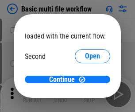
click at [85, 80] on span "Open" at bounding box center [92, 83] width 15 height 7
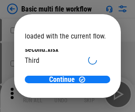
scroll to position [25, 0]
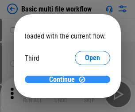
click at [64, 80] on span "Continue" at bounding box center [62, 79] width 26 height 7
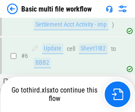
scroll to position [370, 0]
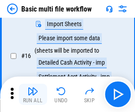
click at [33, 94] on img "button" at bounding box center [32, 91] width 11 height 11
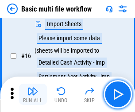
scroll to position [588, 0]
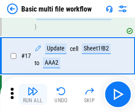
click at [33, 94] on img "button" at bounding box center [32, 91] width 11 height 11
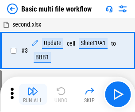
click at [33, 94] on img "button" at bounding box center [32, 91] width 11 height 11
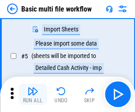
click at [33, 94] on img "button" at bounding box center [32, 91] width 11 height 11
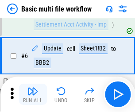
click at [33, 94] on img "button" at bounding box center [32, 91] width 11 height 11
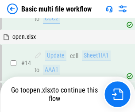
scroll to position [526, 0]
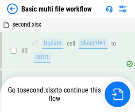
scroll to position [94, 0]
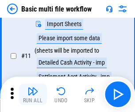
click at [33, 94] on img "button" at bounding box center [32, 91] width 11 height 11
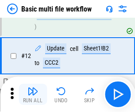
click at [33, 94] on img "button" at bounding box center [32, 91] width 11 height 11
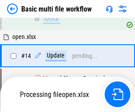
scroll to position [526, 0]
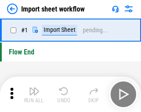
click at [33, 94] on img "button" at bounding box center [34, 91] width 11 height 11
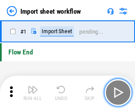
scroll to position [3, 0]
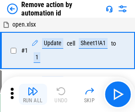
click at [33, 94] on img "button" at bounding box center [32, 91] width 11 height 11
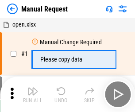
click at [33, 94] on img "button" at bounding box center [32, 91] width 11 height 11
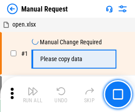
scroll to position [30, 0]
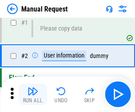
click at [33, 94] on img "button" at bounding box center [32, 91] width 11 height 11
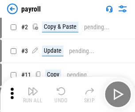
click at [33, 94] on img "button" at bounding box center [32, 91] width 11 height 11
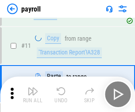
scroll to position [109, 0]
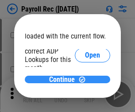
click at [64, 79] on span "Continue" at bounding box center [62, 79] width 26 height 7
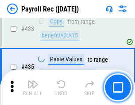
scroll to position [4381, 0]
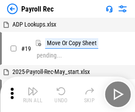
click at [33, 94] on img "button" at bounding box center [32, 91] width 11 height 11
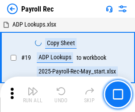
scroll to position [54, 0]
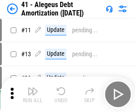
click at [33, 94] on img "button" at bounding box center [32, 91] width 11 height 11
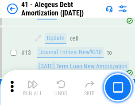
scroll to position [109, 0]
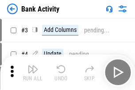
click at [33, 72] on img "button" at bounding box center [32, 69] width 11 height 11
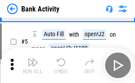
scroll to position [47, 0]
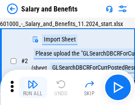
click at [33, 87] on img "button" at bounding box center [32, 84] width 11 height 11
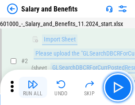
scroll to position [64, 0]
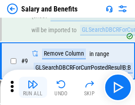
click at [33, 87] on img "button" at bounding box center [32, 84] width 11 height 11
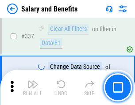
scroll to position [4137, 0]
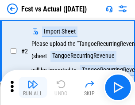
click at [33, 87] on img "button" at bounding box center [32, 84] width 11 height 11
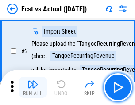
scroll to position [83, 0]
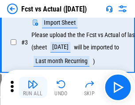
click at [33, 87] on img "button" at bounding box center [32, 84] width 11 height 11
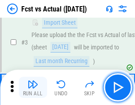
scroll to position [133, 0]
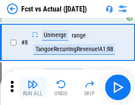
click at [33, 87] on img "button" at bounding box center [32, 84] width 11 height 11
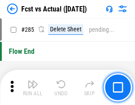
scroll to position [4182, 0]
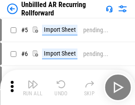
click at [33, 87] on img "button" at bounding box center [32, 84] width 11 height 11
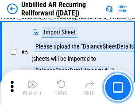
scroll to position [83, 0]
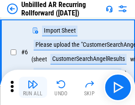
click at [33, 87] on img "button" at bounding box center [32, 84] width 11 height 11
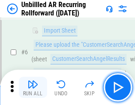
scroll to position [142, 0]
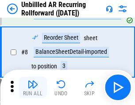
click at [33, 87] on img "button" at bounding box center [32, 84] width 11 height 11
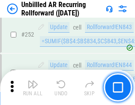
scroll to position [3001, 0]
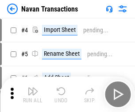
click at [33, 87] on img "button" at bounding box center [32, 91] width 11 height 11
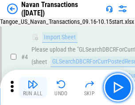
scroll to position [76, 0]
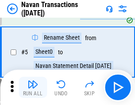
click at [33, 87] on img "button" at bounding box center [32, 84] width 11 height 11
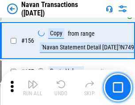
scroll to position [2865, 0]
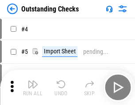
click at [33, 87] on img "button" at bounding box center [32, 84] width 11 height 11
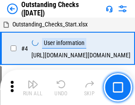
scroll to position [92, 0]
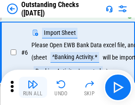
click at [33, 87] on img "button" at bounding box center [32, 84] width 11 height 11
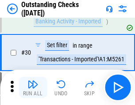
click at [33, 87] on img "button" at bounding box center [32, 84] width 11 height 11
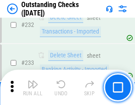
scroll to position [2683, 0]
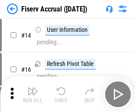
click at [33, 87] on img "button" at bounding box center [32, 91] width 11 height 11
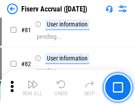
scroll to position [1161, 0]
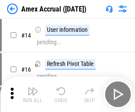
click at [33, 87] on img "button" at bounding box center [32, 91] width 11 height 11
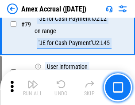
scroll to position [1147, 0]
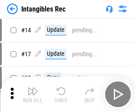
click at [33, 94] on img "button" at bounding box center [32, 91] width 11 height 11
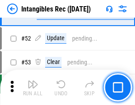
scroll to position [344, 0]
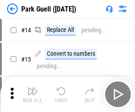
click at [33, 87] on img "button" at bounding box center [32, 91] width 11 height 11
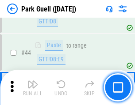
scroll to position [1105, 0]
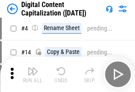
click at [33, 74] on img "button" at bounding box center [32, 71] width 11 height 11
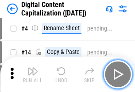
scroll to position [83, 0]
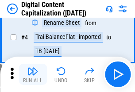
click at [33, 74] on img "button" at bounding box center [32, 71] width 11 height 11
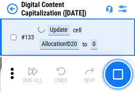
scroll to position [937, 0]
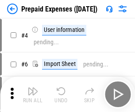
click at [33, 87] on img "button" at bounding box center [32, 91] width 11 height 11
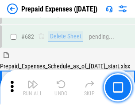
scroll to position [2430, 0]
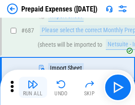
click at [33, 87] on img "button" at bounding box center [32, 84] width 11 height 11
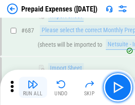
scroll to position [2475, 0]
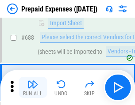
click at [33, 87] on img "button" at bounding box center [32, 84] width 11 height 11
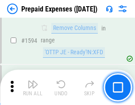
scroll to position [8603, 0]
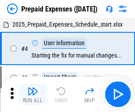
click at [33, 94] on img "button" at bounding box center [32, 91] width 11 height 11
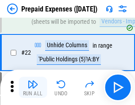
click at [33, 87] on img "button" at bounding box center [32, 84] width 11 height 11
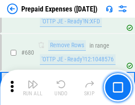
scroll to position [3077, 0]
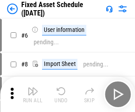
click at [33, 94] on img "button" at bounding box center [32, 91] width 11 height 11
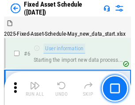
scroll to position [93, 0]
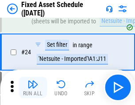
click at [33, 87] on img "button" at bounding box center [32, 84] width 11 height 11
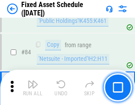
scroll to position [1214, 0]
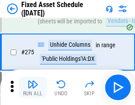
click at [33, 87] on img "button" at bounding box center [32, 84] width 11 height 11
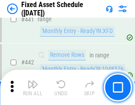
scroll to position [3950, 0]
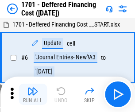
click at [33, 94] on img "button" at bounding box center [32, 91] width 11 height 11
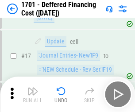
scroll to position [106, 0]
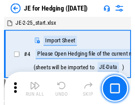
scroll to position [50, 0]
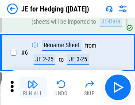
click at [33, 87] on img "button" at bounding box center [32, 84] width 11 height 11
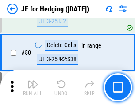
scroll to position [572, 0]
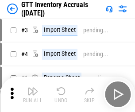
click at [33, 87] on img "button" at bounding box center [32, 91] width 11 height 11
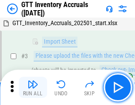
scroll to position [57, 0]
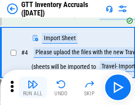
click at [33, 87] on img "button" at bounding box center [32, 84] width 11 height 11
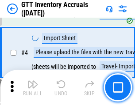
scroll to position [102, 0]
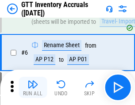
click at [33, 87] on img "button" at bounding box center [32, 84] width 11 height 11
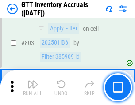
scroll to position [6707, 0]
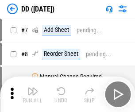
click at [33, 94] on img "button" at bounding box center [32, 91] width 11 height 11
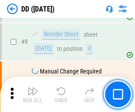
scroll to position [85, 0]
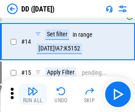
click at [33, 94] on img "button" at bounding box center [32, 91] width 11 height 11
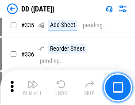
scroll to position [3953, 0]
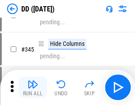
click at [33, 87] on img "button" at bounding box center [32, 84] width 11 height 11
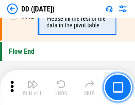
scroll to position [4229, 0]
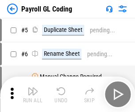
click at [33, 94] on img "button" at bounding box center [32, 91] width 11 height 11
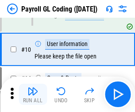
click at [33, 94] on img "button" at bounding box center [32, 91] width 11 height 11
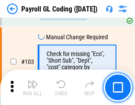
scroll to position [2073, 0]
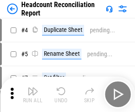
click at [33, 94] on img "button" at bounding box center [32, 91] width 11 height 11
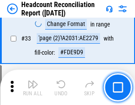
scroll to position [813, 0]
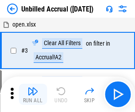
click at [33, 94] on img "button" at bounding box center [32, 91] width 11 height 11
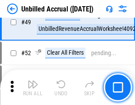
scroll to position [801, 0]
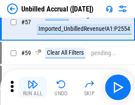
click at [33, 87] on img "button" at bounding box center [32, 84] width 11 height 11
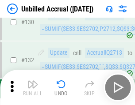
scroll to position [2632, 0]
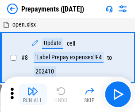
click at [33, 94] on img "button" at bounding box center [32, 91] width 11 height 11
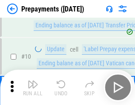
scroll to position [55, 0]
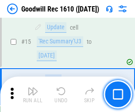
scroll to position [151, 0]
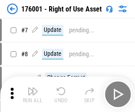
click at [33, 94] on img "button" at bounding box center [32, 91] width 11 height 11
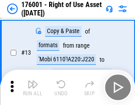
scroll to position [57, 0]
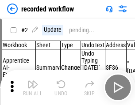
click at [33, 87] on img "button" at bounding box center [32, 84] width 11 height 11
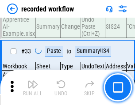
scroll to position [2762, 0]
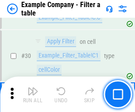
scroll to position [809, 0]
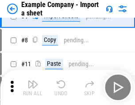
click at [33, 87] on img "button" at bounding box center [32, 84] width 11 height 11
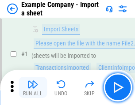
scroll to position [74, 0]
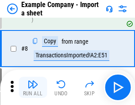
click at [33, 87] on img "button" at bounding box center [32, 84] width 11 height 11
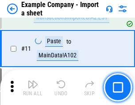
scroll to position [195, 0]
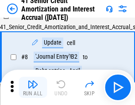
click at [33, 87] on img "button" at bounding box center [32, 84] width 11 height 11
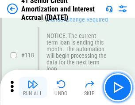
scroll to position [834, 0]
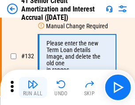
click at [33, 87] on img "button" at bounding box center [32, 84] width 11 height 11
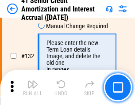
scroll to position [923, 0]
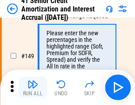
click at [33, 87] on img "button" at bounding box center [32, 84] width 11 height 11
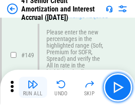
scroll to position [1016, 0]
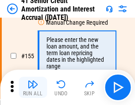
click at [33, 87] on img "button" at bounding box center [32, 84] width 11 height 11
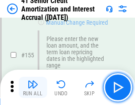
scroll to position [1077, 0]
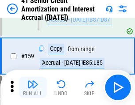
click at [33, 87] on img "button" at bounding box center [32, 84] width 11 height 11
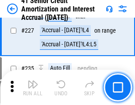
scroll to position [1979, 0]
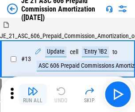
click at [33, 87] on img "button" at bounding box center [32, 91] width 11 height 11
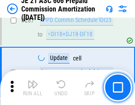
scroll to position [1626, 0]
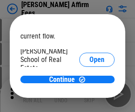
click at [89, 103] on span "Open" at bounding box center [96, 106] width 15 height 7
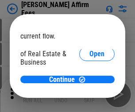
click at [89, 92] on span "Open" at bounding box center [96, 95] width 15 height 7
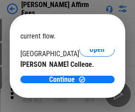
click at [89, 83] on span "Open" at bounding box center [96, 86] width 15 height 7
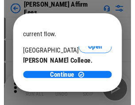
scroll to position [139, 0]
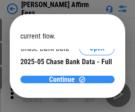
click at [64, 79] on span "Continue" at bounding box center [62, 79] width 26 height 7
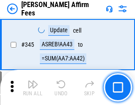
scroll to position [2008, 0]
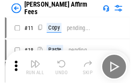
scroll to position [9, 0]
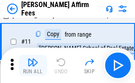
click at [33, 65] on img "button" at bounding box center [32, 62] width 11 height 11
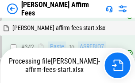
scroll to position [2019, 0]
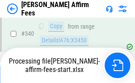
scroll to position [1936, 0]
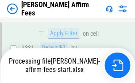
scroll to position [1923, 0]
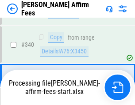
scroll to position [1912, 0]
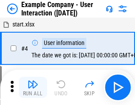
click at [33, 87] on img "button" at bounding box center [32, 84] width 11 height 11
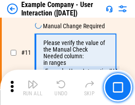
scroll to position [191, 0]
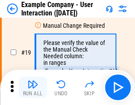
click at [33, 87] on img "button" at bounding box center [32, 84] width 11 height 11
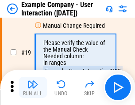
click at [33, 87] on img "button" at bounding box center [32, 84] width 11 height 11
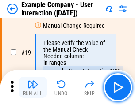
scroll to position [244, 0]
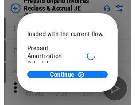
scroll to position [53, 0]
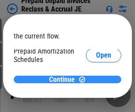
click at [64, 79] on span "Continue" at bounding box center [62, 79] width 26 height 7
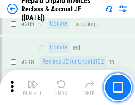
scroll to position [1145, 0]
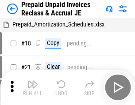
click at [33, 87] on img "button" at bounding box center [32, 84] width 11 height 11
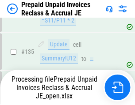
scroll to position [1145, 0]
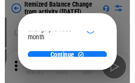
scroll to position [65, 0]
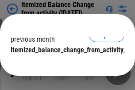
click at [64, 64] on span "Continue" at bounding box center [62, 67] width 26 height 7
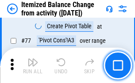
scroll to position [864, 0]
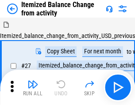
scroll to position [14, 0]
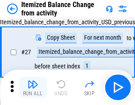
click at [33, 87] on img "button" at bounding box center [32, 84] width 11 height 11
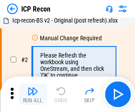
click at [33, 94] on img "button" at bounding box center [32, 91] width 11 height 11
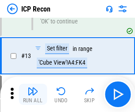
click at [33, 94] on img "button" at bounding box center [32, 91] width 11 height 11
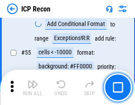
scroll to position [770, 0]
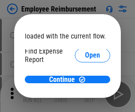
click at [85, 103] on span "Open" at bounding box center [92, 106] width 15 height 7
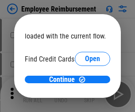
scroll to position [52, 0]
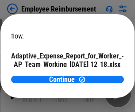
click at [99, 74] on span "Open" at bounding box center [106, 77] width 15 height 7
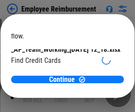
scroll to position [92, 0]
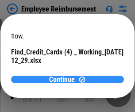
click at [64, 79] on span "Continue" at bounding box center [62, 79] width 26 height 7
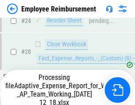
scroll to position [413, 0]
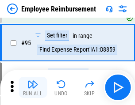
click at [33, 87] on img "button" at bounding box center [32, 84] width 11 height 11
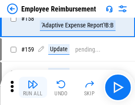
click at [33, 87] on img "button" at bounding box center [32, 84] width 11 height 11
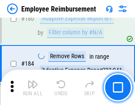
scroll to position [2246, 0]
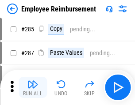
click at [33, 87] on img "button" at bounding box center [32, 84] width 11 height 11
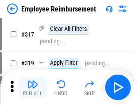
click at [33, 87] on img "button" at bounding box center [32, 84] width 11 height 11
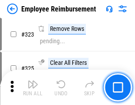
scroll to position [4541, 0]
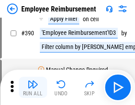
click at [33, 87] on img "button" at bounding box center [32, 84] width 11 height 11
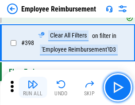
scroll to position [5419, 0]
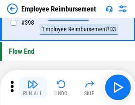
click at [33, 87] on img "button" at bounding box center [32, 84] width 11 height 11
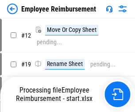
scroll to position [30, 0]
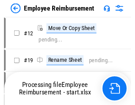
scroll to position [30, 0]
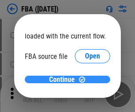
click at [64, 80] on span "Continue" at bounding box center [62, 79] width 26 height 7
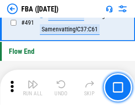
scroll to position [6611, 0]
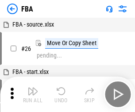
scroll to position [9, 0]
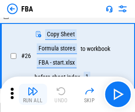
click at [33, 94] on img "button" at bounding box center [32, 91] width 11 height 11
